Goal: Task Accomplishment & Management: Manage account settings

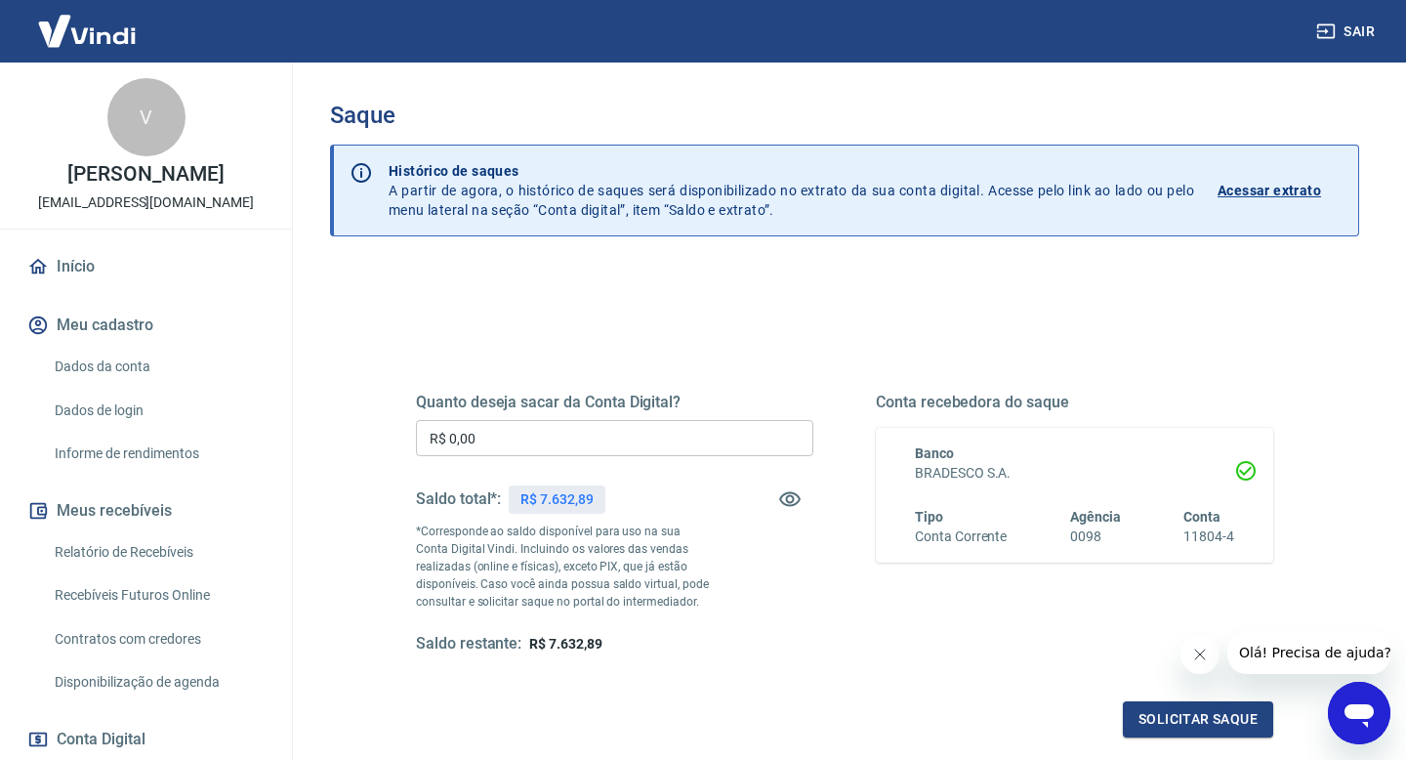
click at [656, 439] on input "R$ 0,00" at bounding box center [614, 438] width 397 height 36
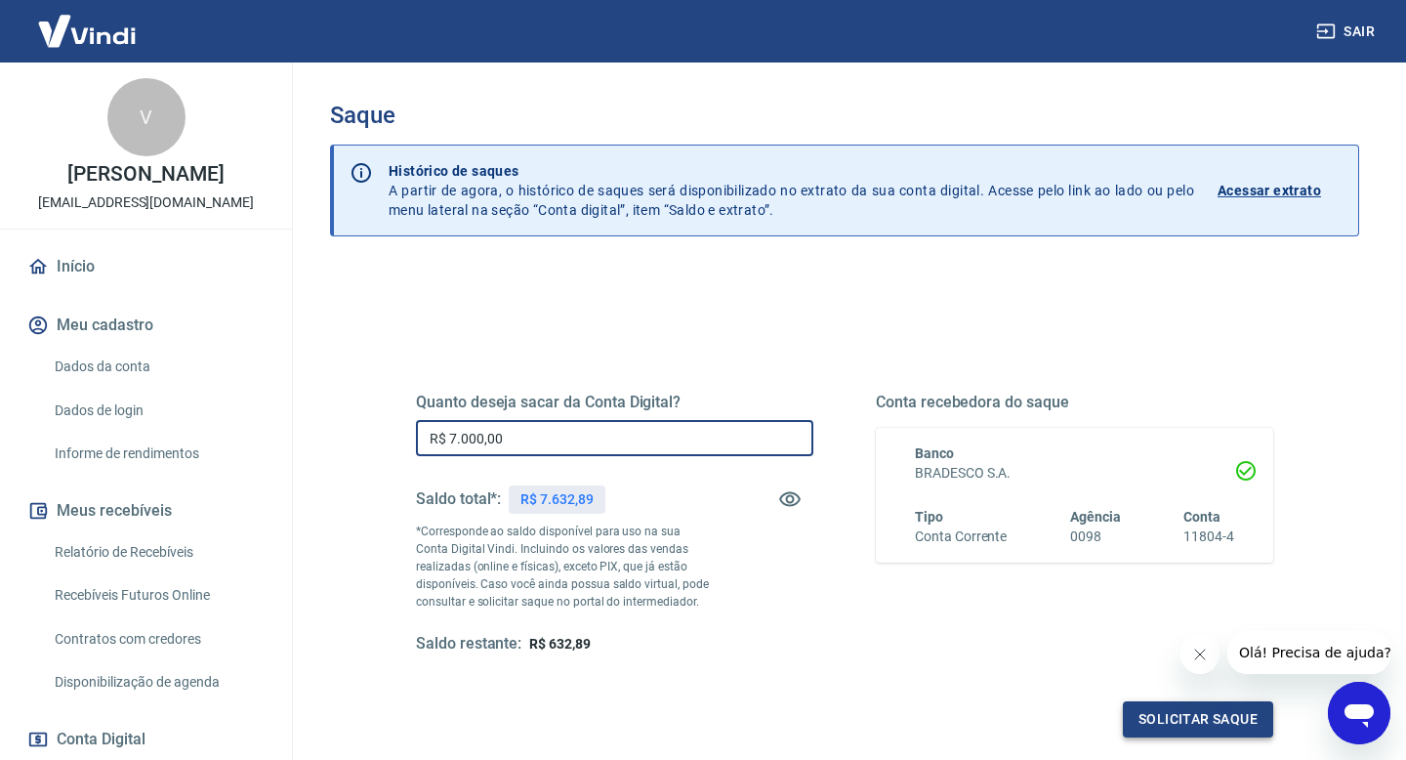
type input "R$ 7.000,00"
click at [1149, 722] on button "Solicitar saque" at bounding box center [1198, 719] width 150 height 36
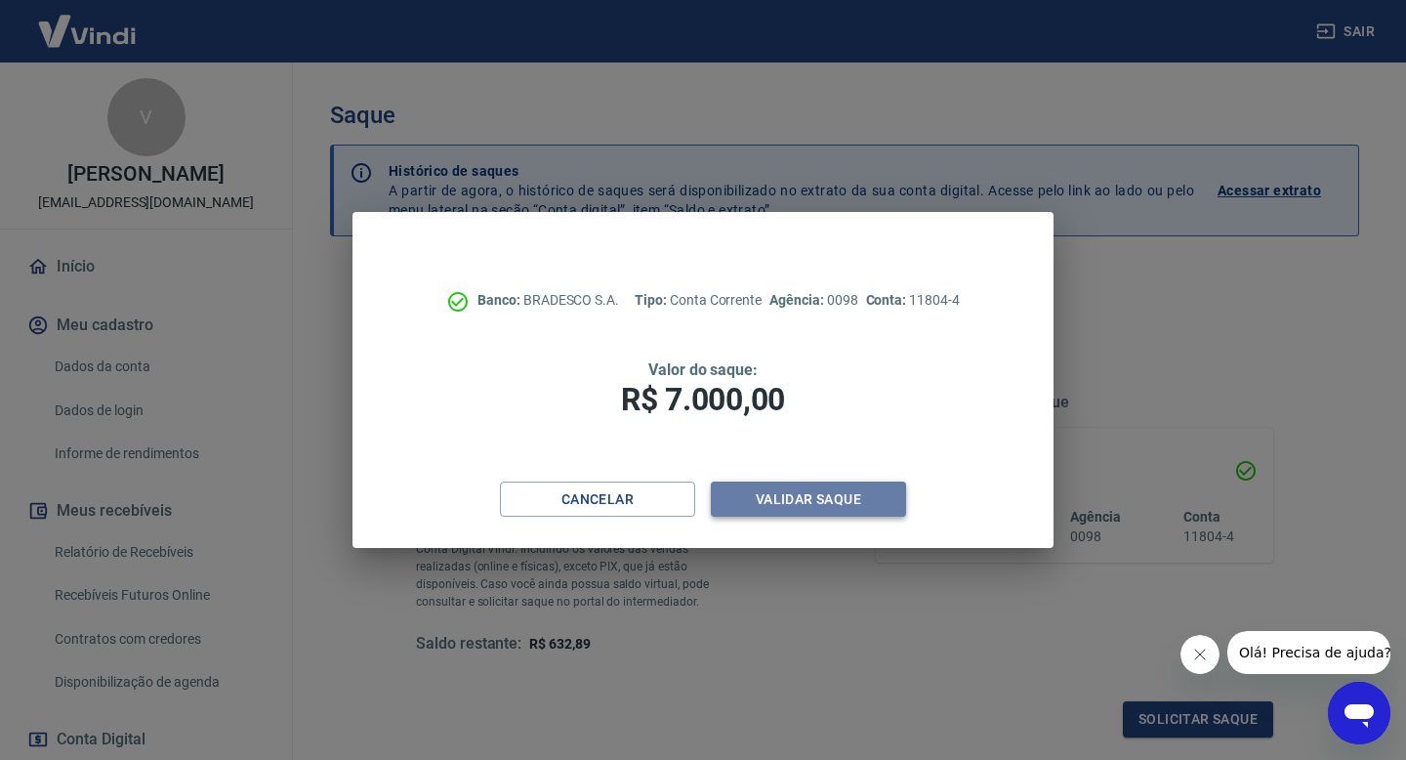
click at [784, 503] on button "Validar saque" at bounding box center [808, 499] width 195 height 36
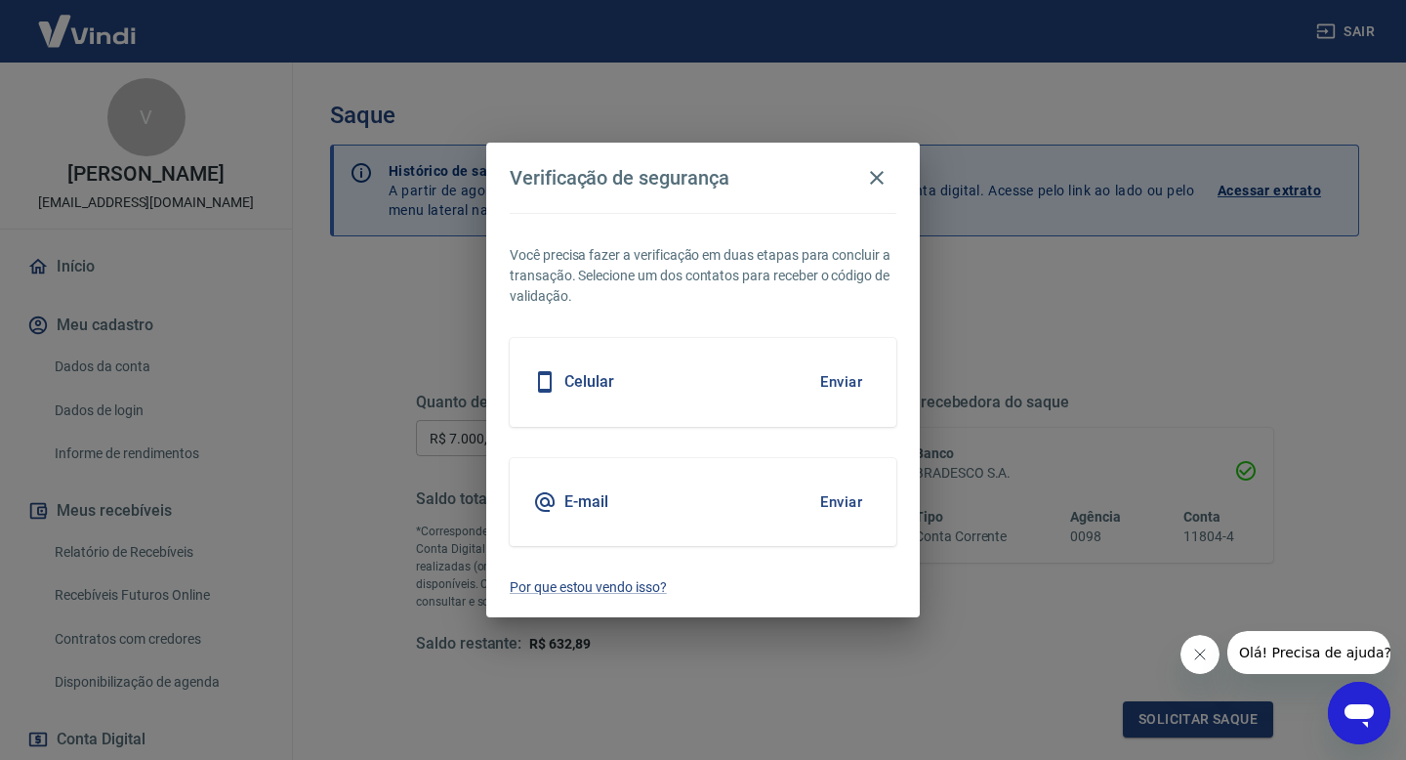
click at [846, 374] on button "Enviar" at bounding box center [841, 381] width 63 height 41
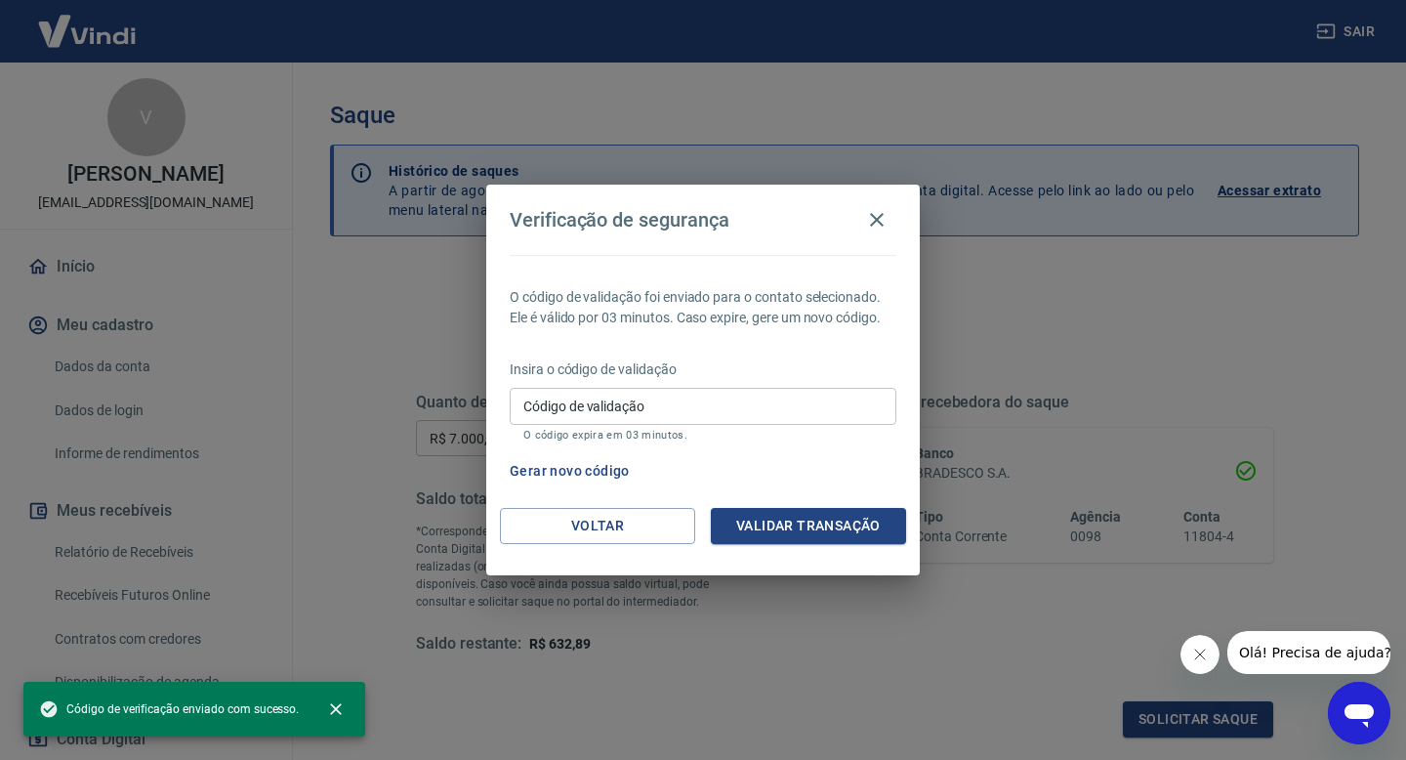
click at [727, 395] on input "Código de validação" at bounding box center [703, 406] width 387 height 36
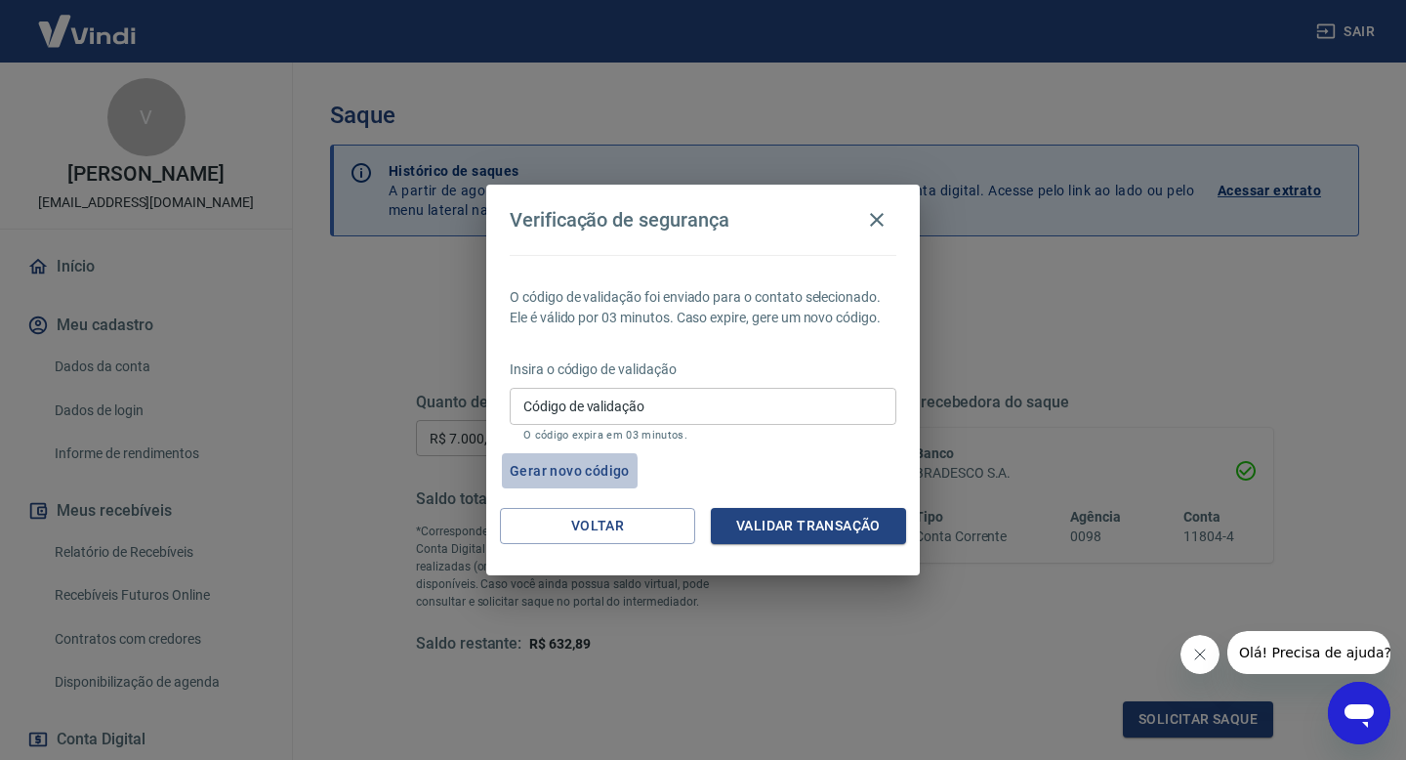
click at [540, 473] on button "Gerar novo código" at bounding box center [570, 471] width 136 height 36
click at [602, 473] on button "Gerar novo código" at bounding box center [570, 471] width 136 height 36
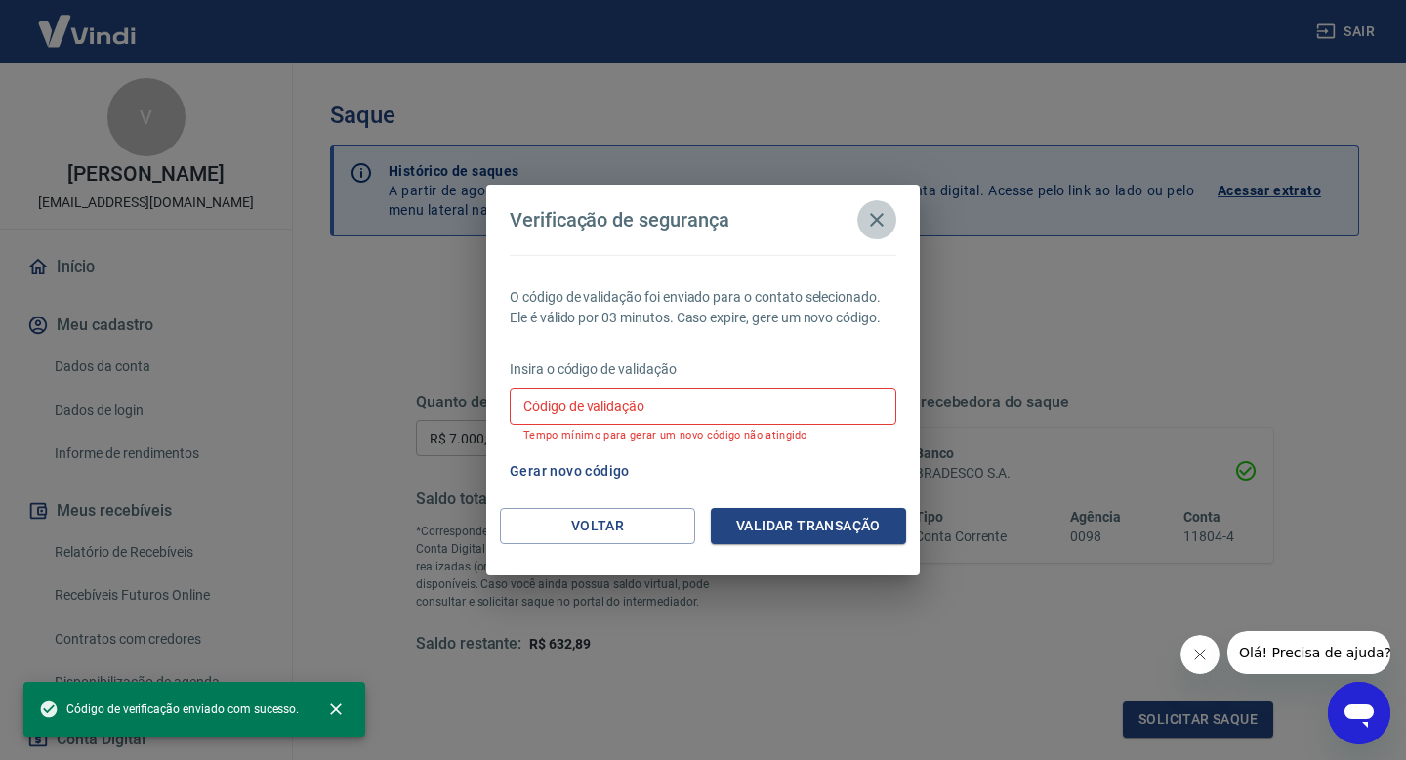
click at [876, 220] on icon "button" at bounding box center [877, 220] width 14 height 14
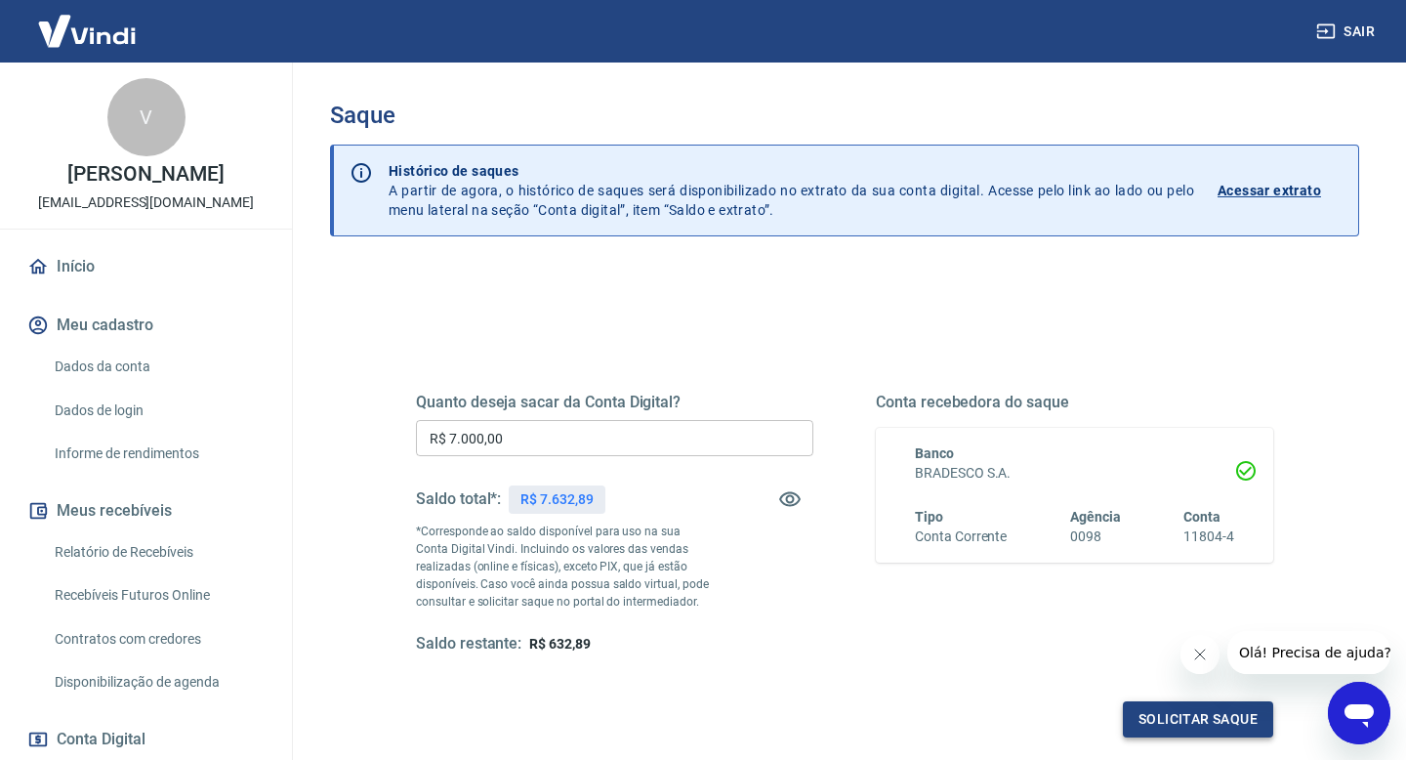
click at [1165, 725] on button "Solicitar saque" at bounding box center [1198, 719] width 150 height 36
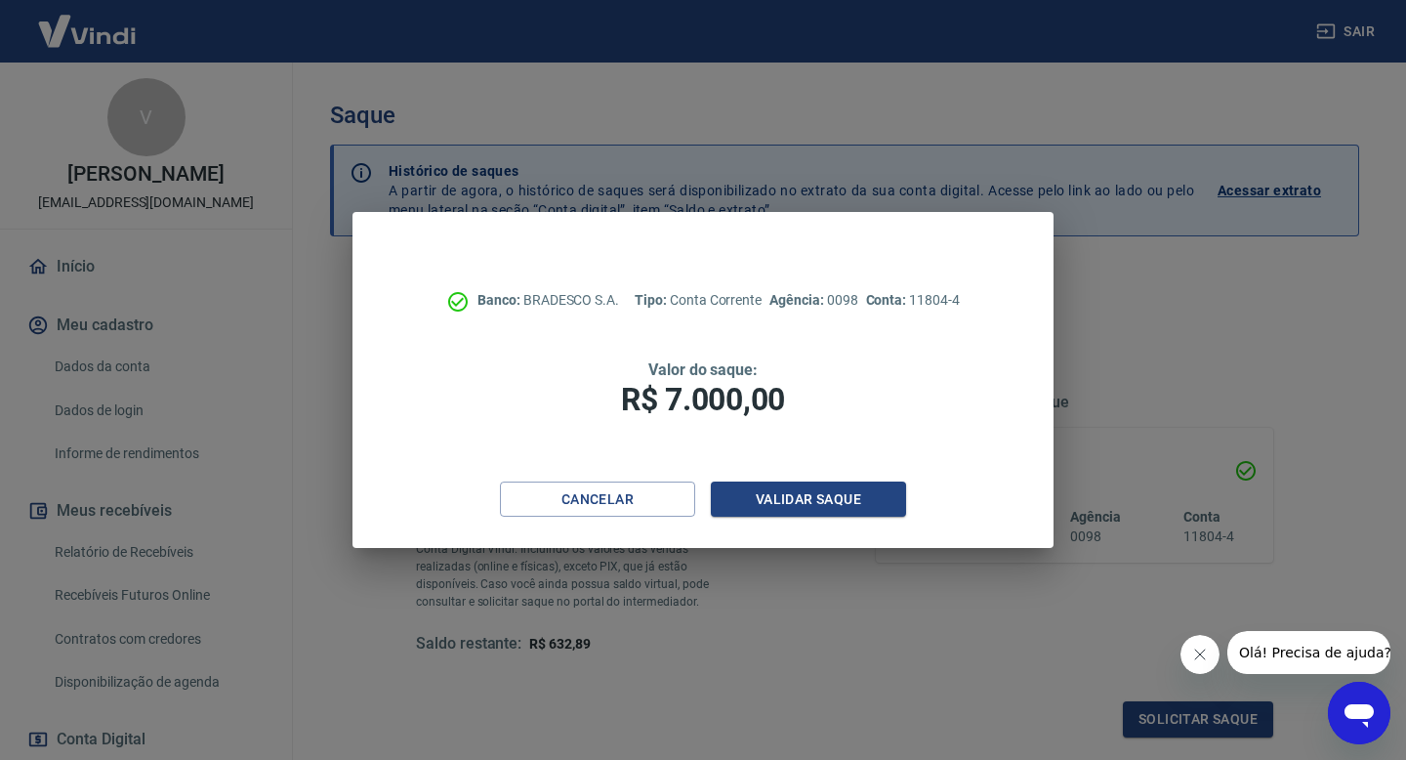
click at [819, 479] on div "Banco: BRADESCO S.A. Tipo: Conta Corrente Agência: 0098 Conta: 11804-4 Valor do…" at bounding box center [703, 347] width 701 height 270
click at [817, 506] on button "Validar saque" at bounding box center [808, 499] width 195 height 36
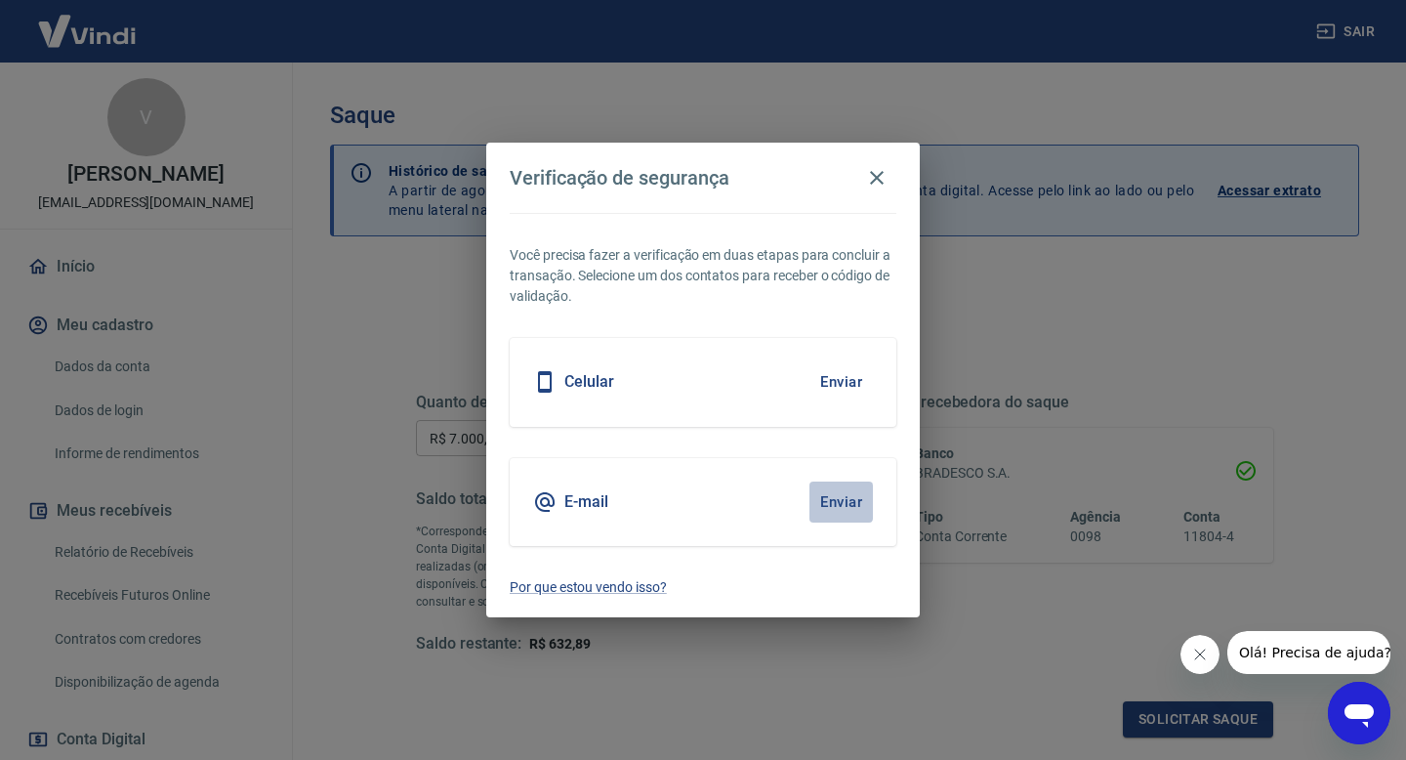
click at [850, 499] on button "Enviar" at bounding box center [841, 501] width 63 height 41
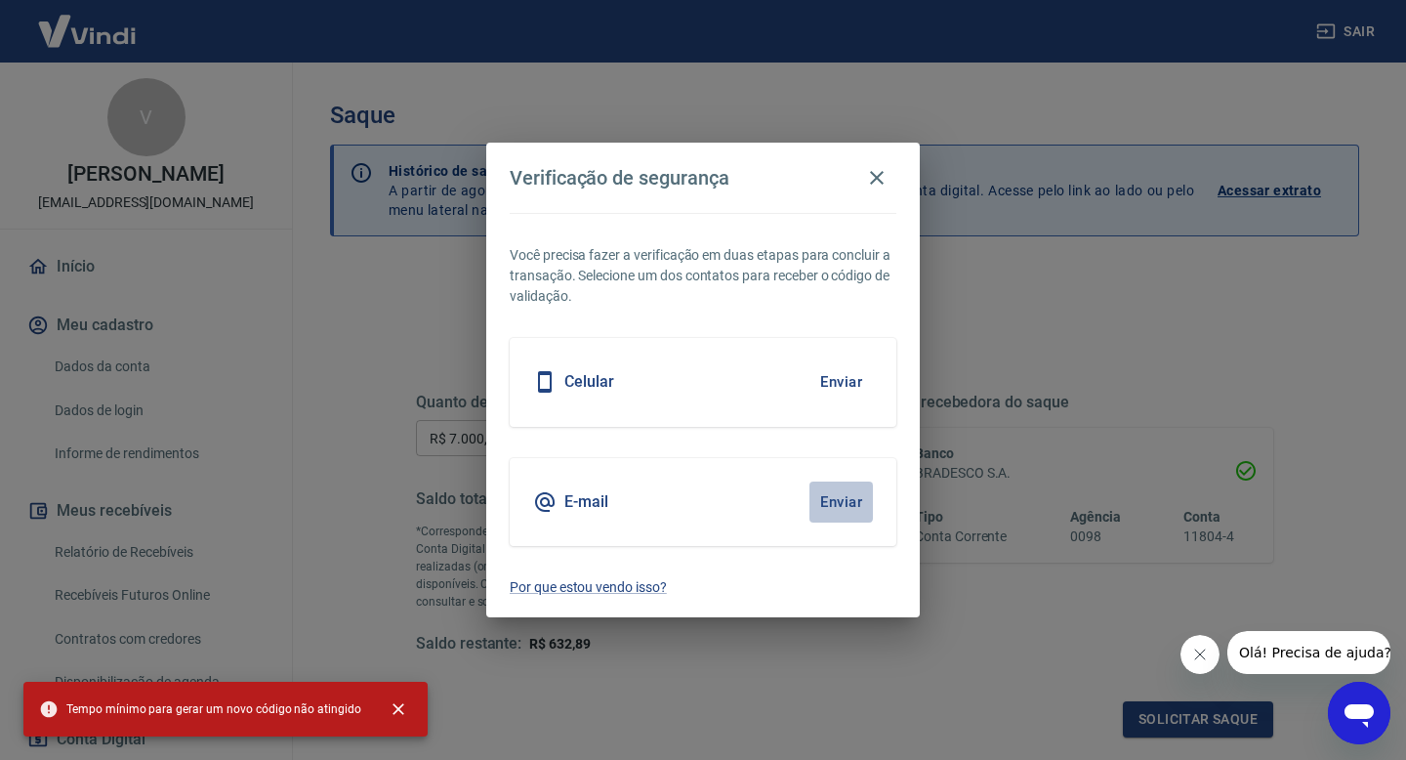
click at [833, 496] on button "Enviar" at bounding box center [841, 501] width 63 height 41
click at [833, 497] on button "Enviar" at bounding box center [841, 501] width 63 height 41
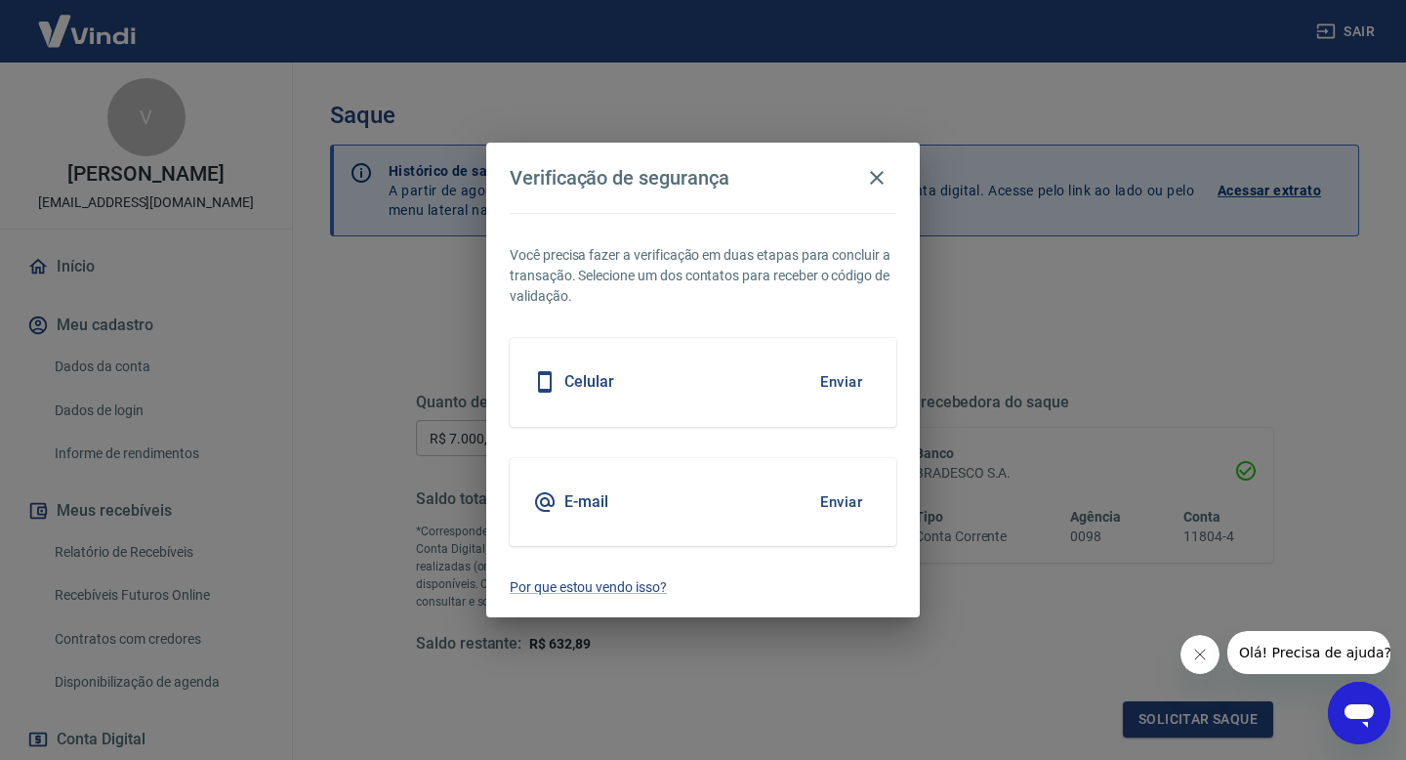
click at [846, 383] on button "Enviar" at bounding box center [841, 381] width 63 height 41
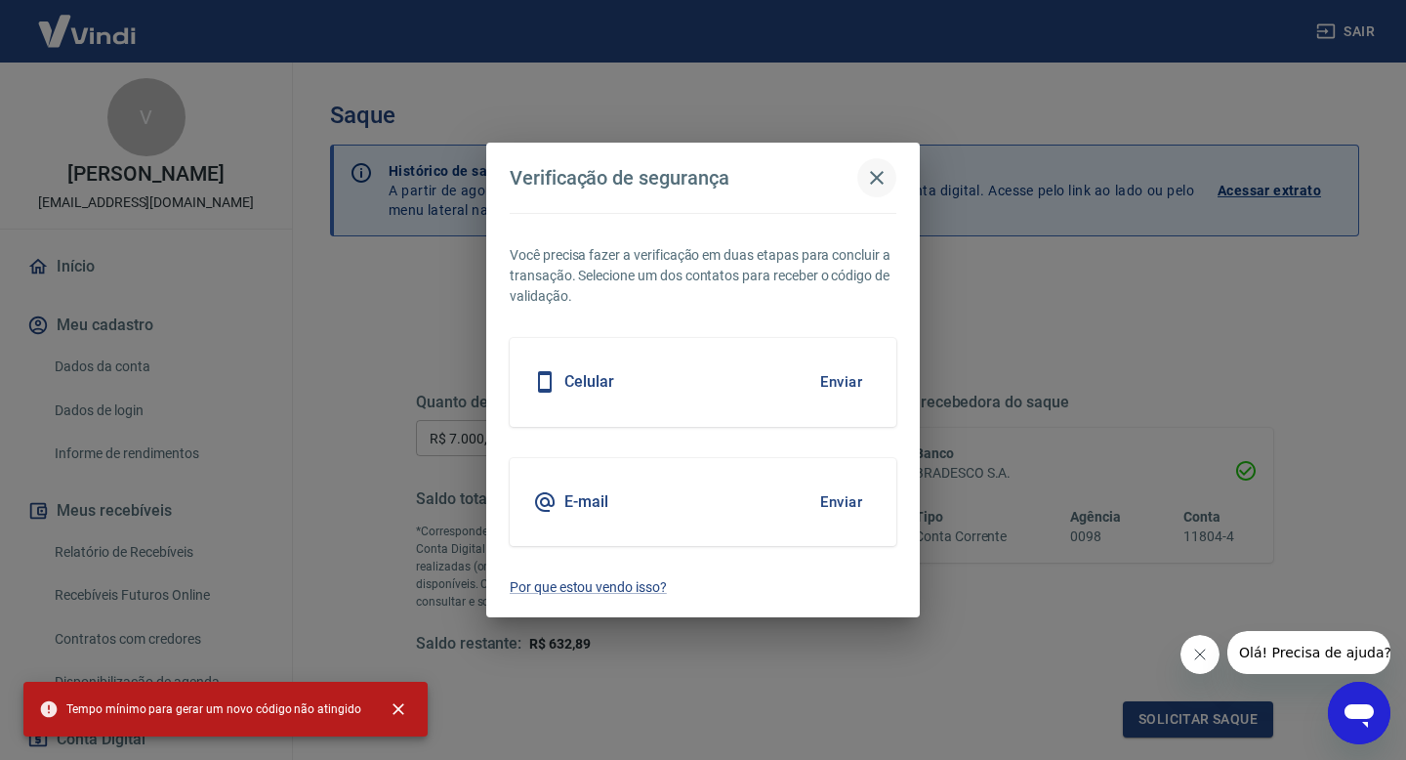
click at [876, 181] on icon "button" at bounding box center [876, 177] width 23 height 23
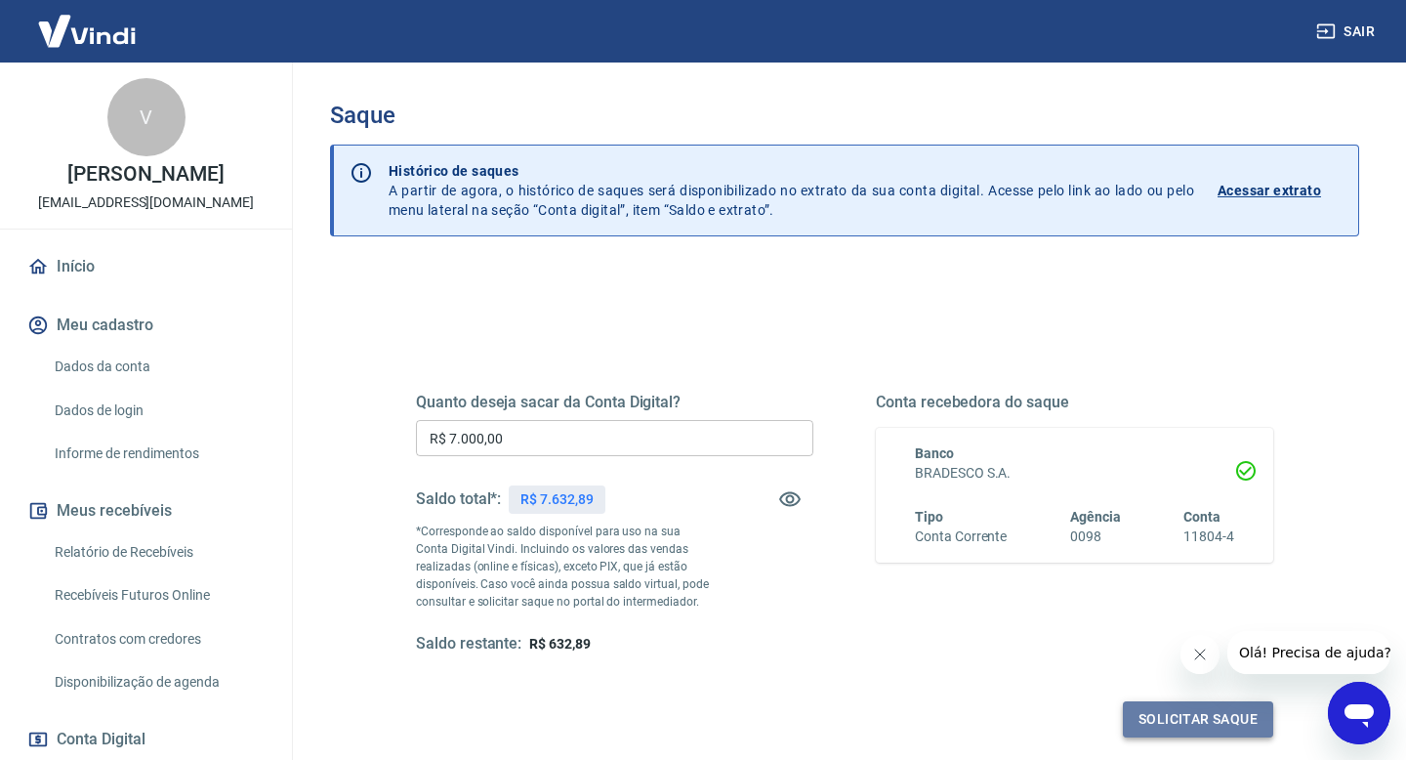
click at [1180, 728] on button "Solicitar saque" at bounding box center [1198, 719] width 150 height 36
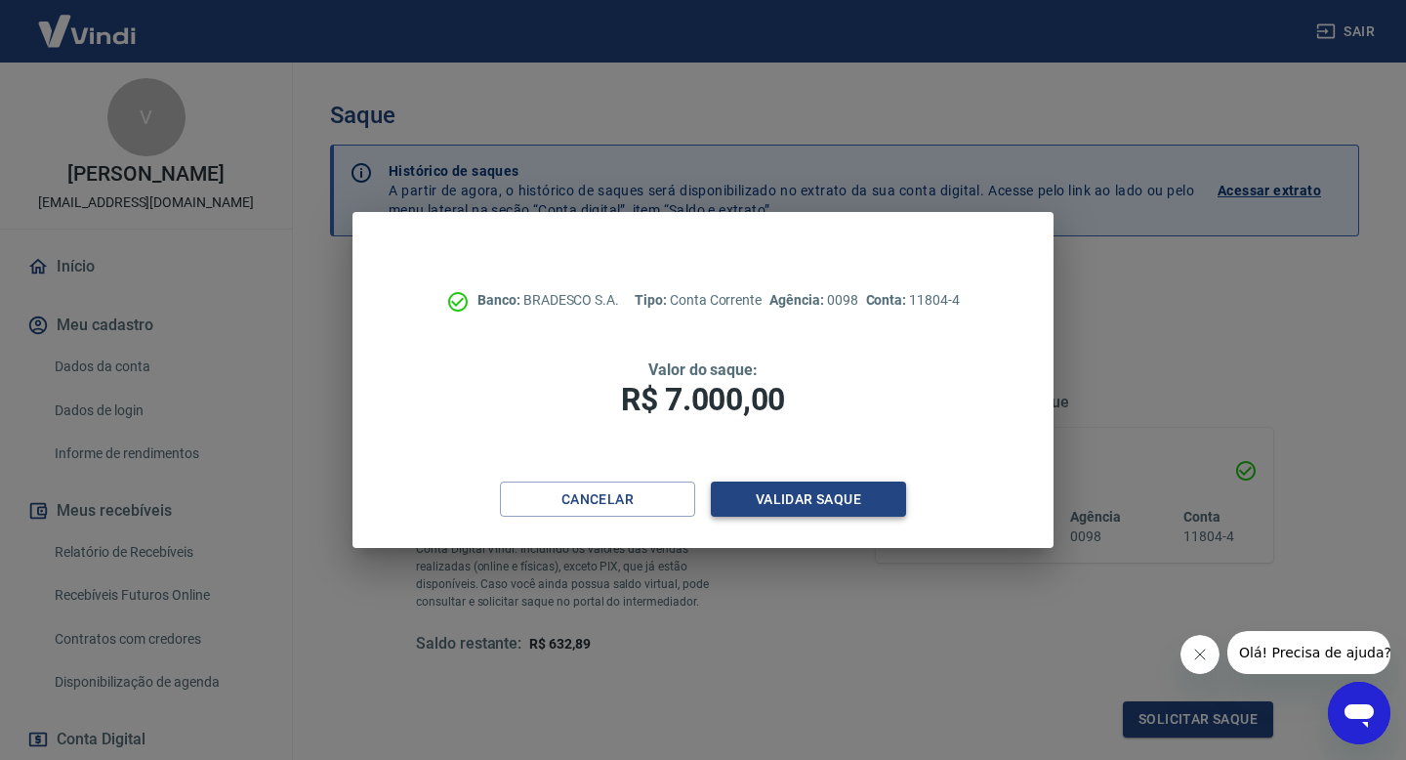
click at [795, 486] on button "Validar saque" at bounding box center [808, 499] width 195 height 36
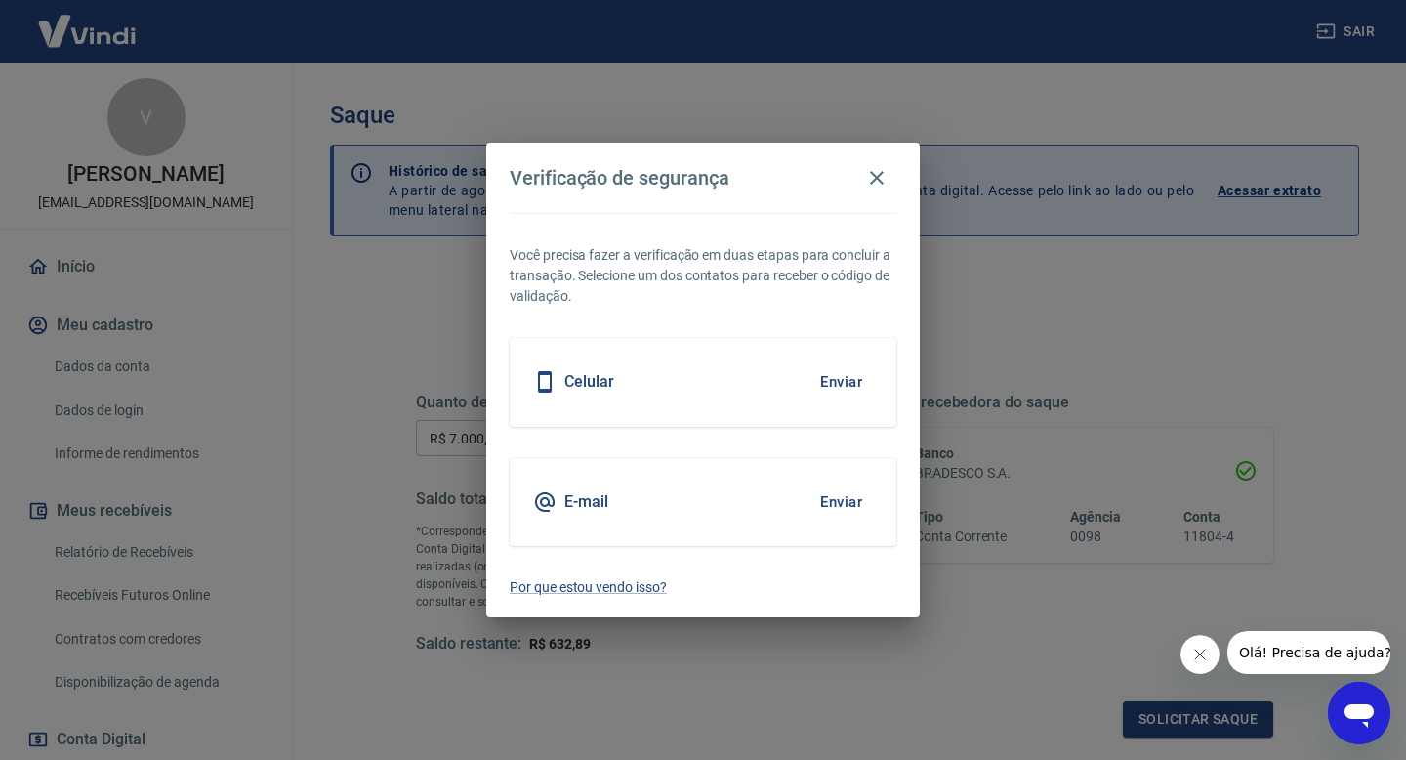
click at [841, 501] on button "Enviar" at bounding box center [841, 501] width 63 height 41
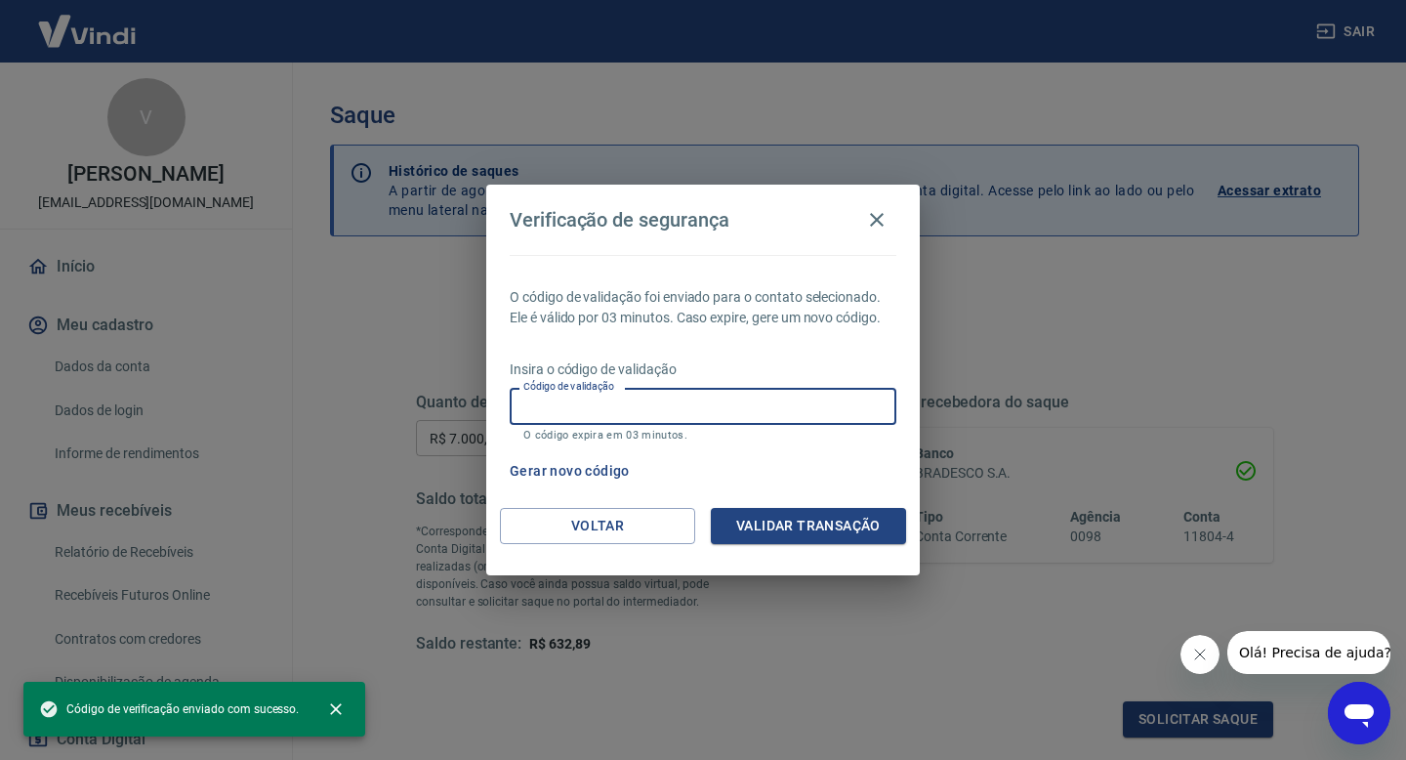
click at [766, 406] on input "Código de validação" at bounding box center [703, 406] width 387 height 36
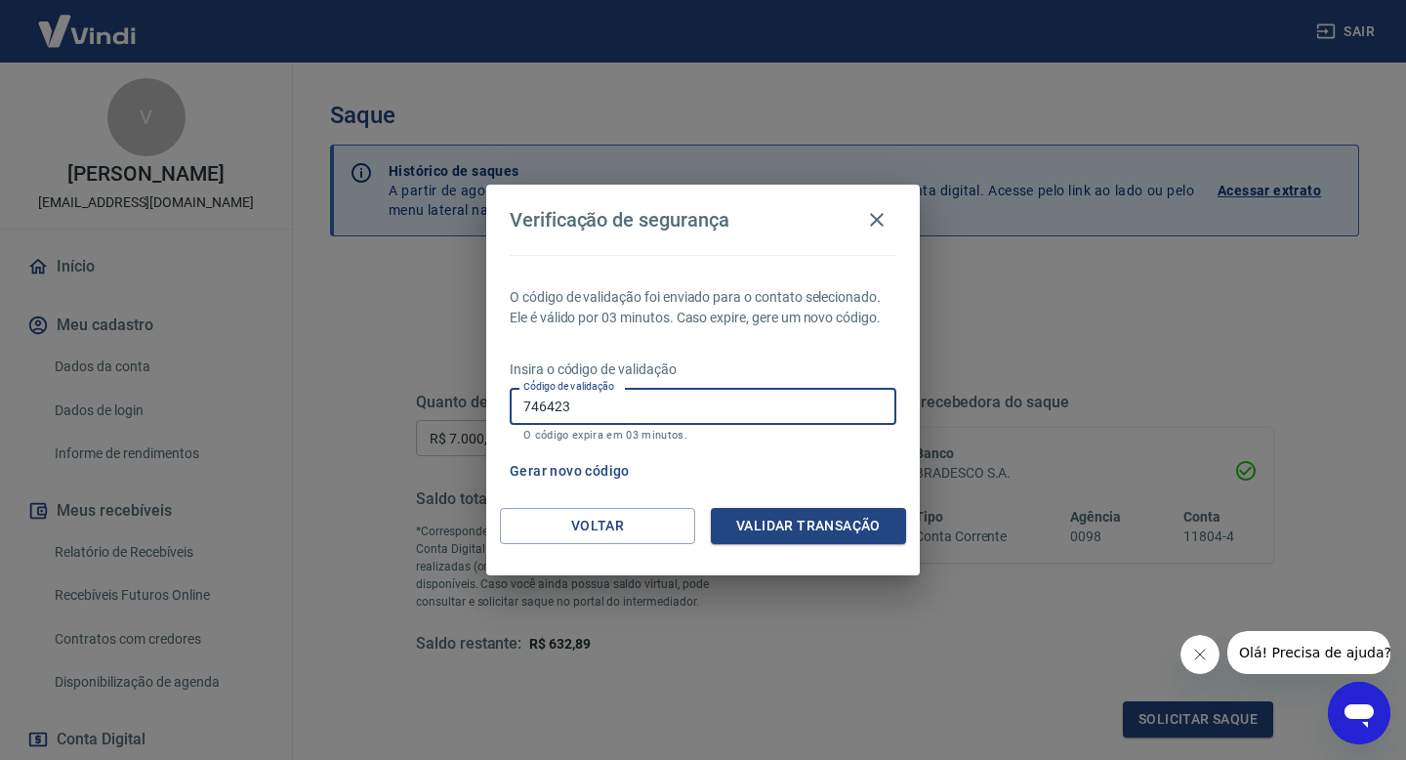
type input "746423"
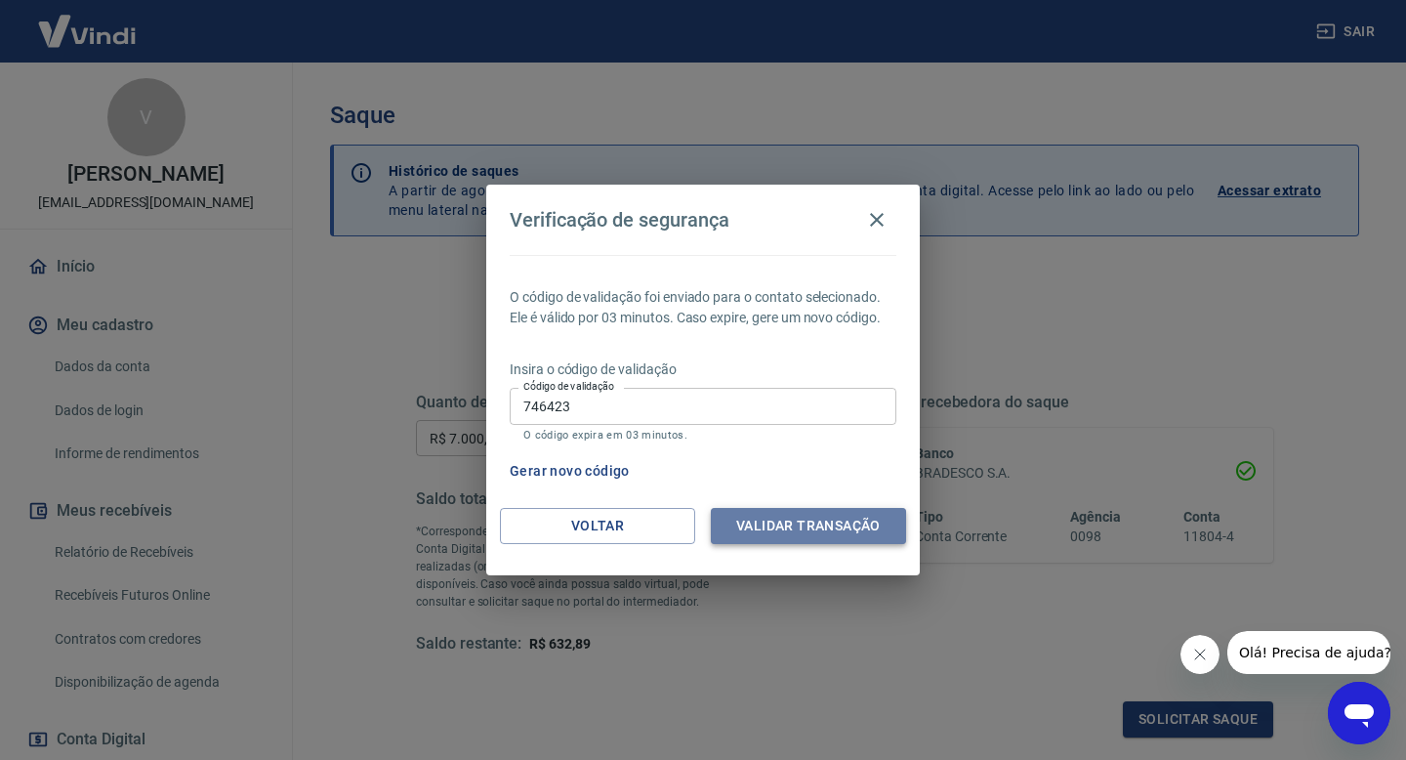
click at [791, 525] on button "Validar transação" at bounding box center [808, 526] width 195 height 36
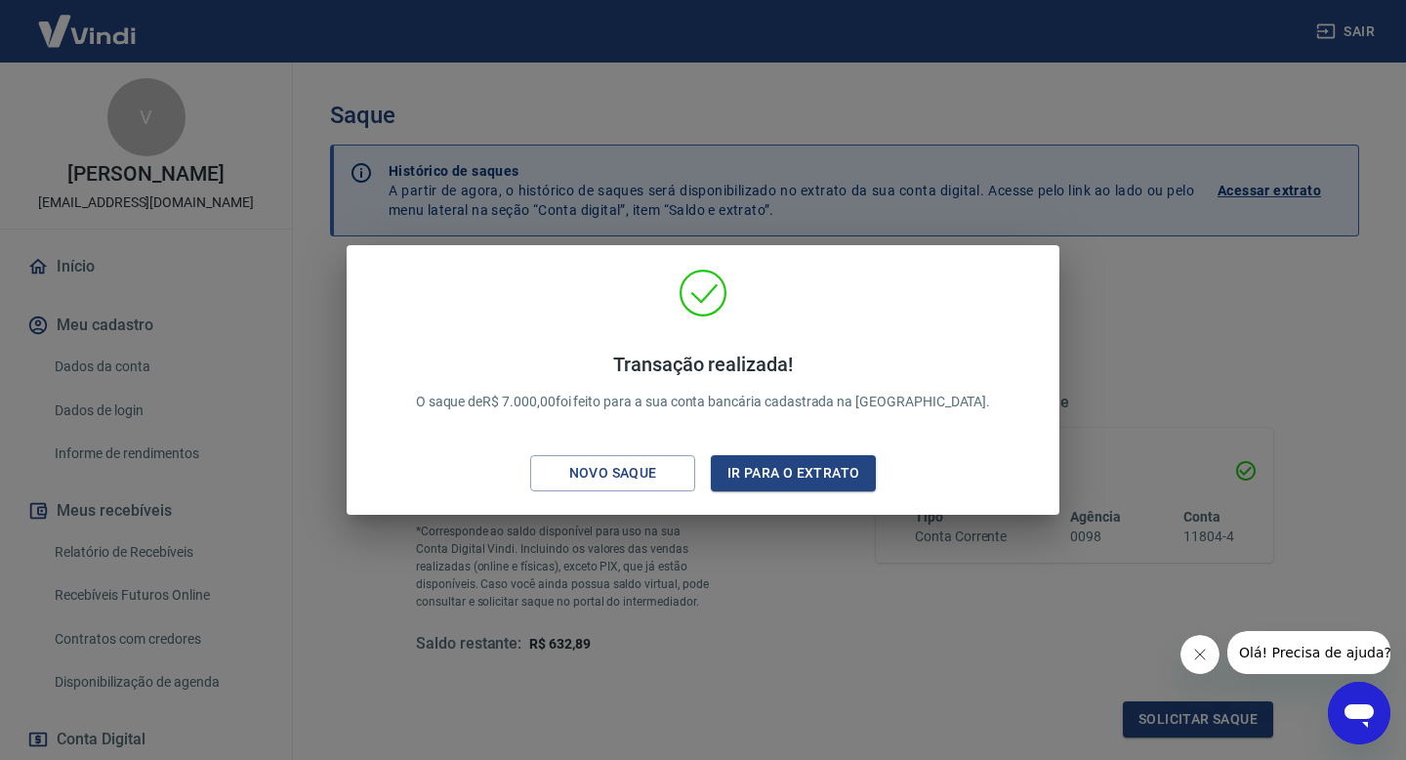
click at [787, 238] on div "Transação realizada! O saque de R$ 7.000,00 foi feito para a sua conta bancária…" at bounding box center [703, 380] width 1406 height 760
